Goal: Task Accomplishment & Management: Manage account settings

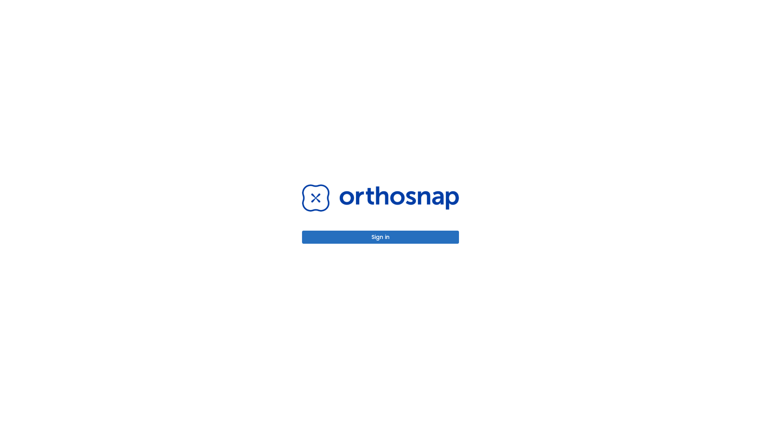
click at [381, 237] on button "Sign in" at bounding box center [380, 237] width 157 height 13
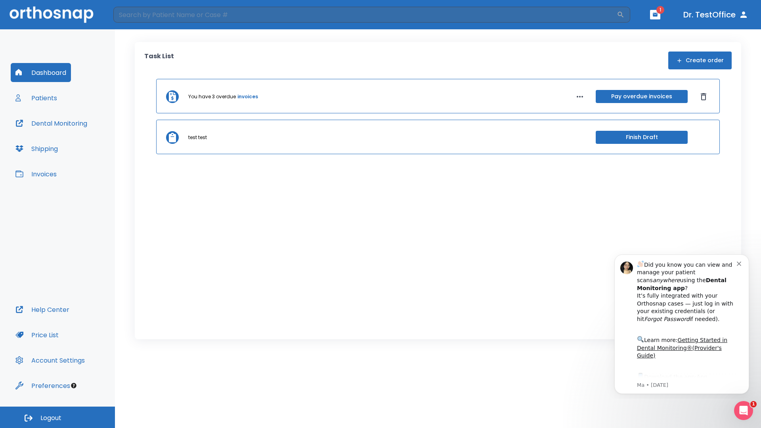
click at [57, 417] on span "Logout" at bounding box center [50, 418] width 21 height 9
